Goal: Go to known website: Access a specific website the user already knows

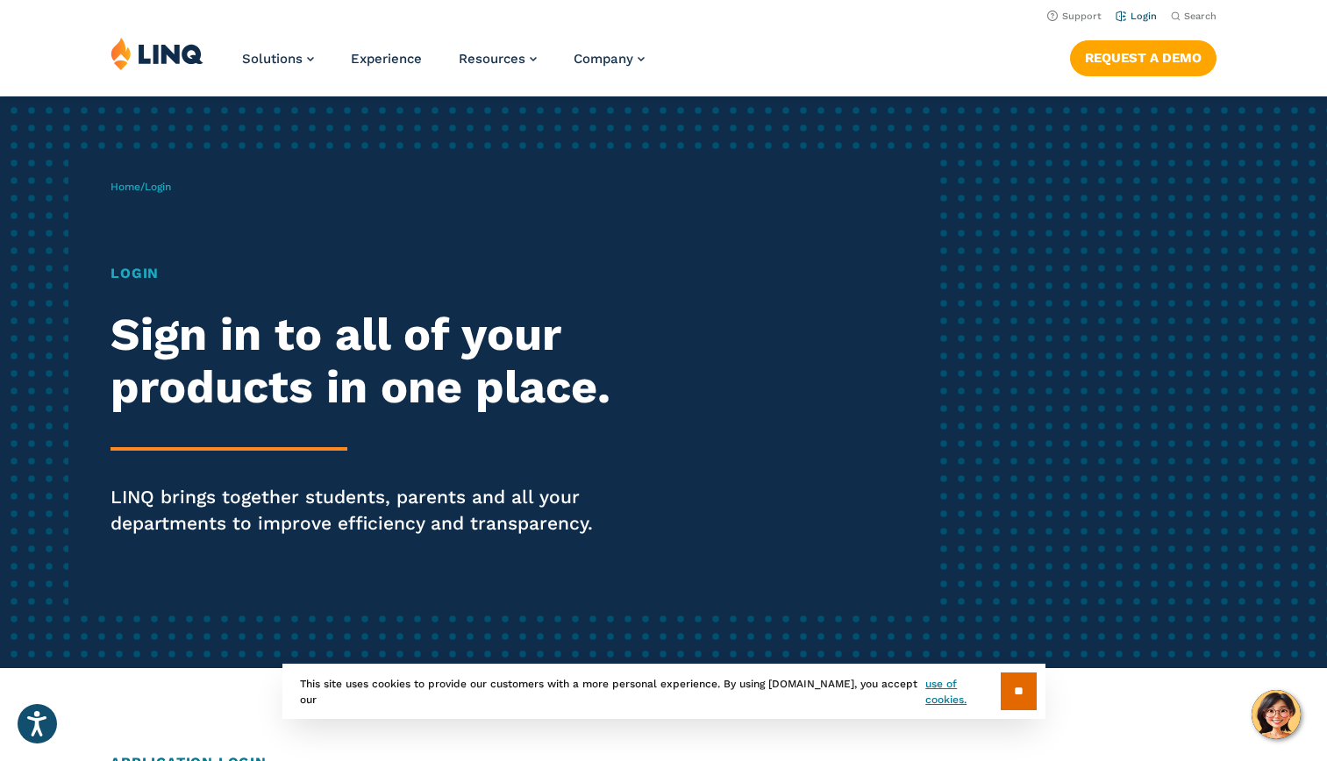
click at [1144, 21] on link "Login" at bounding box center [1136, 16] width 41 height 11
click at [1146, 21] on link "Login" at bounding box center [1136, 16] width 41 height 11
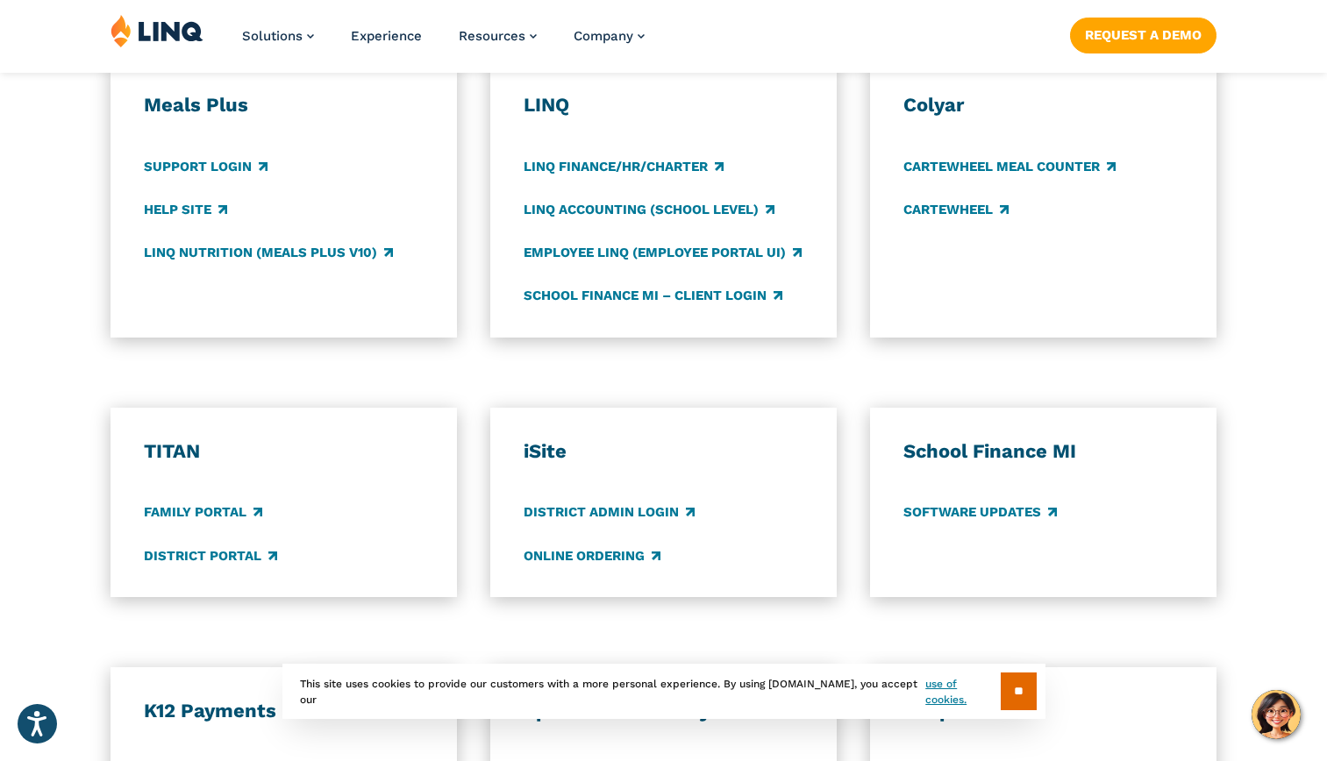
scroll to position [997, 0]
click at [747, 250] on link "Employee LINQ (Employee Portal UI)" at bounding box center [663, 251] width 278 height 19
